Goal: Check status

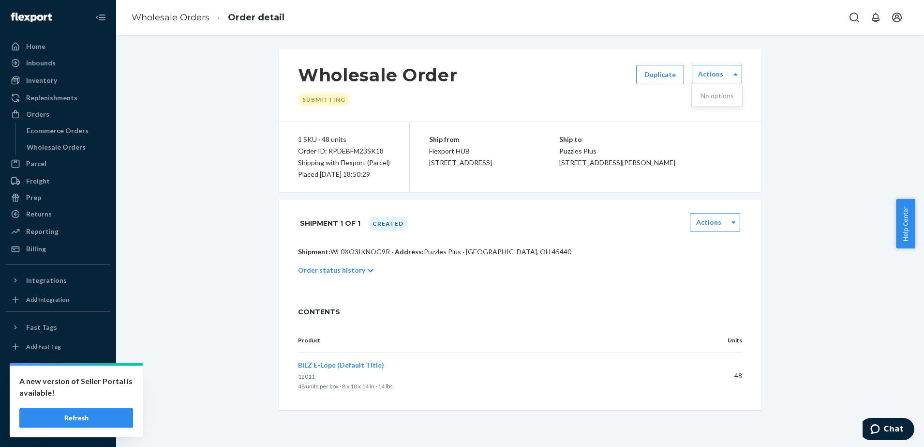
click at [88, 412] on button "Refresh" at bounding box center [76, 417] width 114 height 19
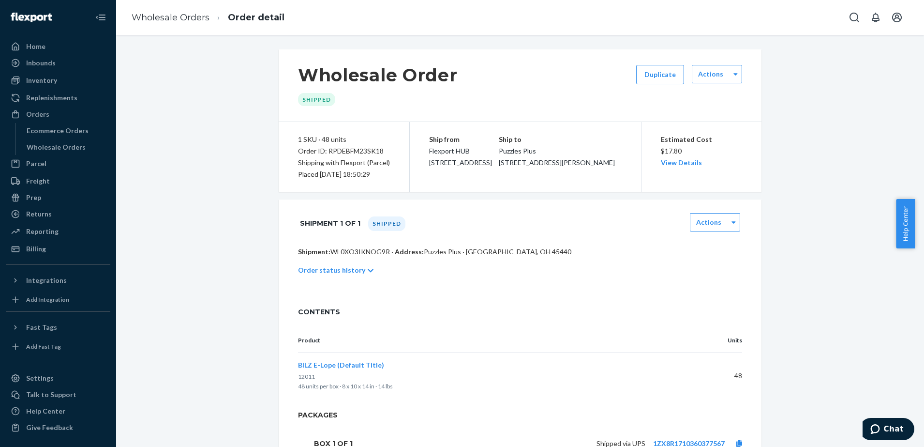
click at [722, 80] on div "Actions" at bounding box center [717, 74] width 50 height 18
click at [529, 226] on div "Shipment 1 of 1 Shipped Actions" at bounding box center [520, 223] width 444 height 24
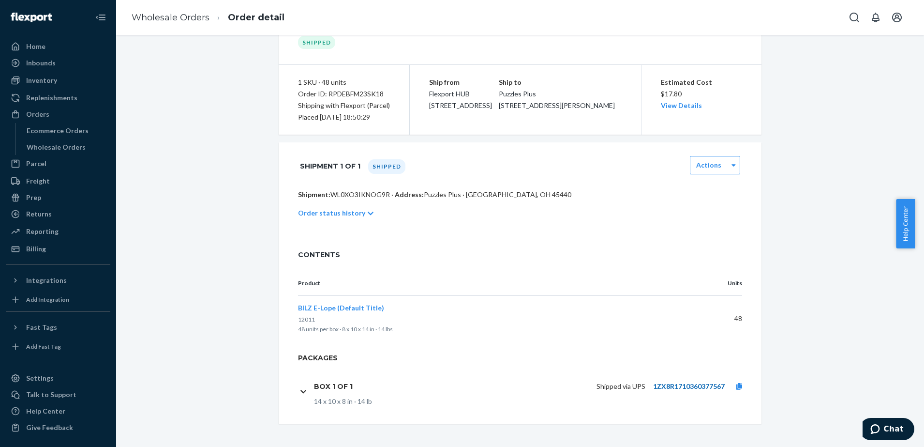
click at [705, 386] on link "1ZX8R1710360377567" at bounding box center [689, 386] width 72 height 8
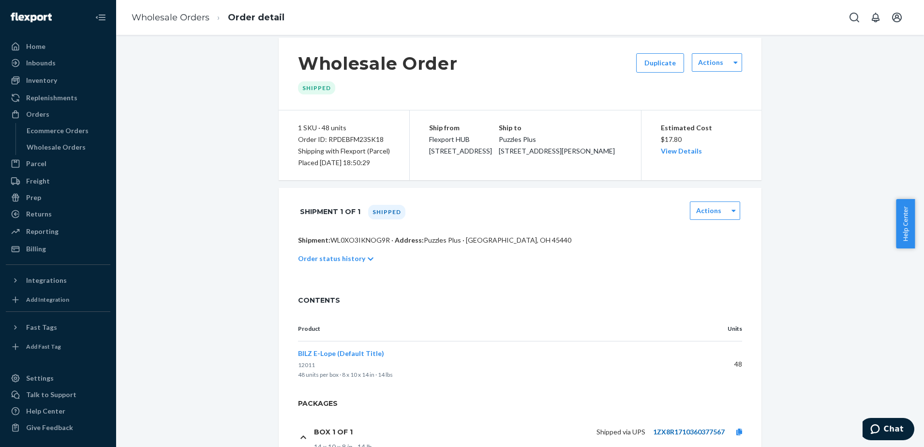
scroll to position [11, 0]
click at [716, 212] on label "Actions" at bounding box center [708, 211] width 25 height 10
click at [713, 66] on label "Actions" at bounding box center [710, 63] width 25 height 10
click at [583, 267] on div "Order status history" at bounding box center [520, 258] width 444 height 27
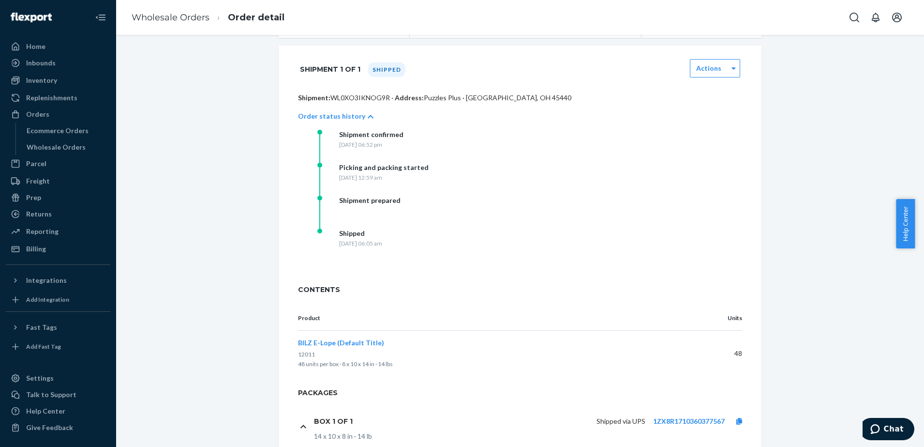
scroll to position [155, 0]
